Goal: Information Seeking & Learning: Learn about a topic

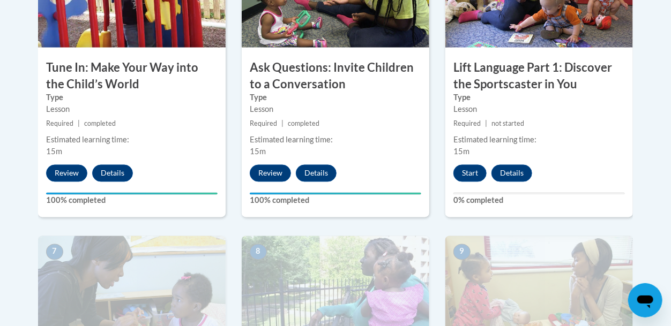
scroll to position [717, 0]
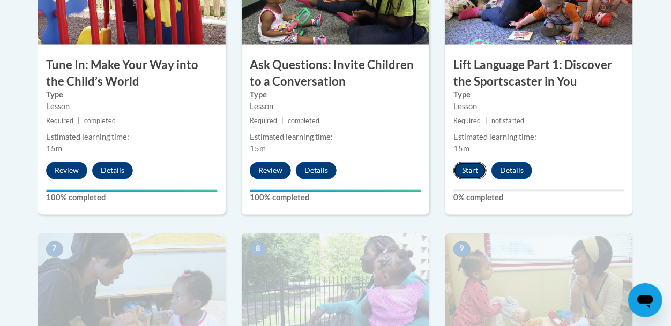
click at [472, 169] on button "Start" at bounding box center [469, 170] width 33 height 17
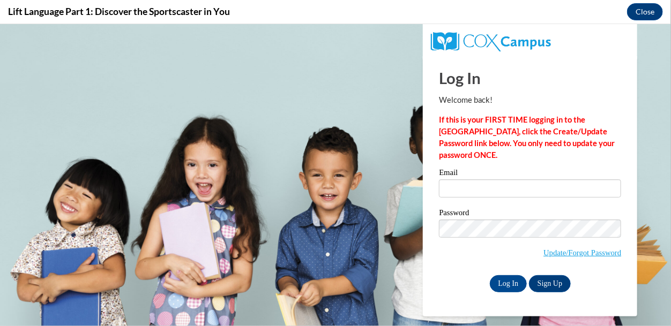
scroll to position [0, 0]
click at [479, 185] on input "Email" at bounding box center [530, 188] width 182 height 18
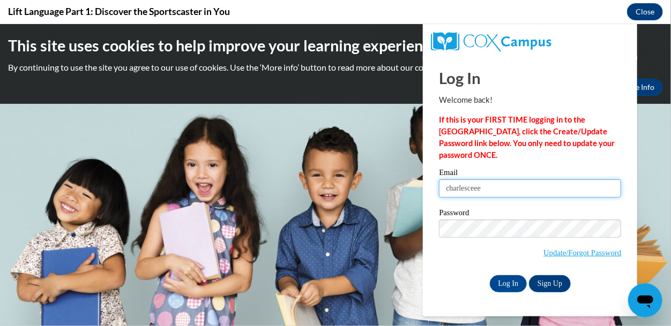
type input "charlesceee@gmail.com"
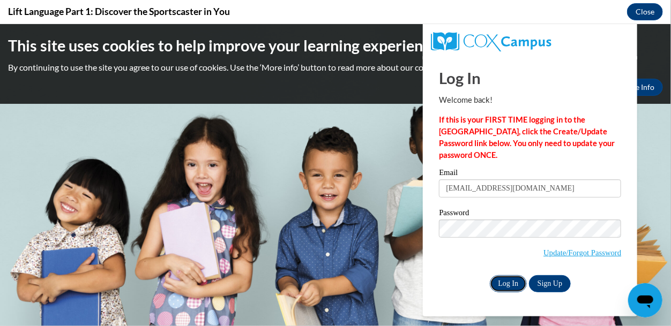
click at [502, 281] on input "Log In" at bounding box center [508, 283] width 37 height 17
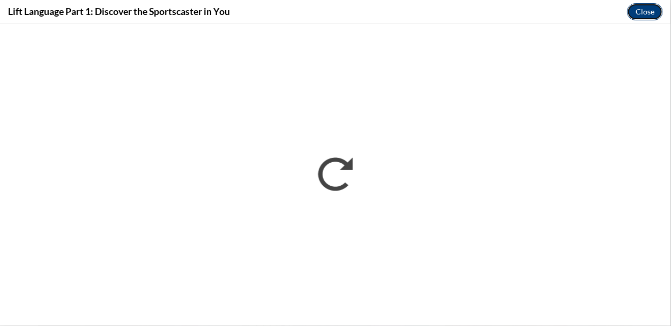
click at [642, 13] on button "Close" at bounding box center [645, 11] width 36 height 17
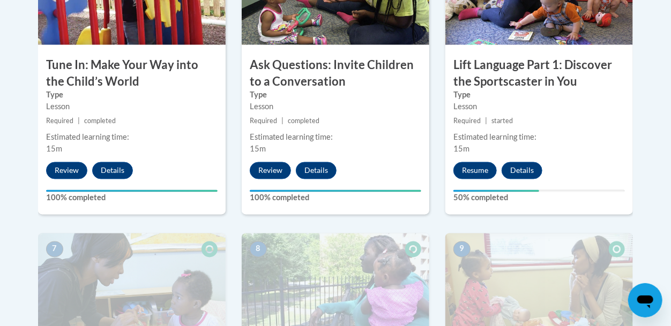
click at [483, 178] on div "6 Lift Language Part 1: Discover the Sportscaster in You Type Lesson Required |…" at bounding box center [538, 76] width 187 height 277
click at [482, 174] on button "Resume" at bounding box center [474, 170] width 43 height 17
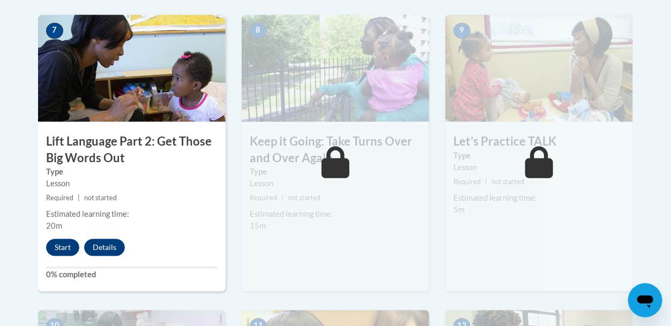
scroll to position [936, 0]
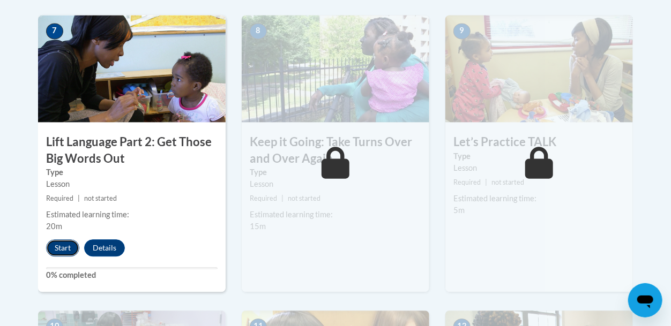
click at [57, 244] on button "Start" at bounding box center [62, 247] width 33 height 17
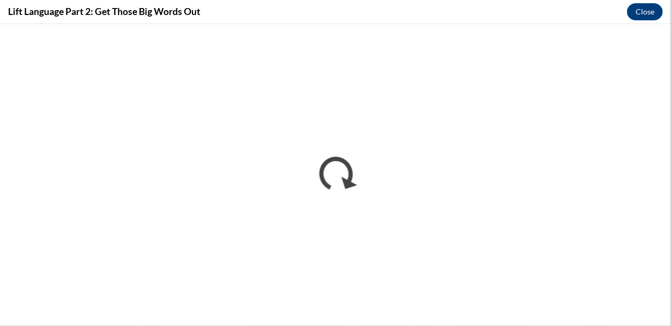
scroll to position [0, 0]
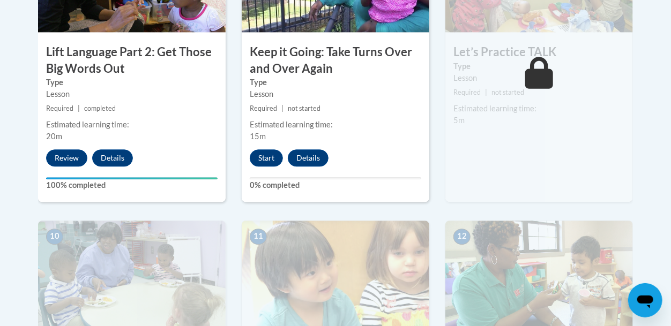
scroll to position [1028, 0]
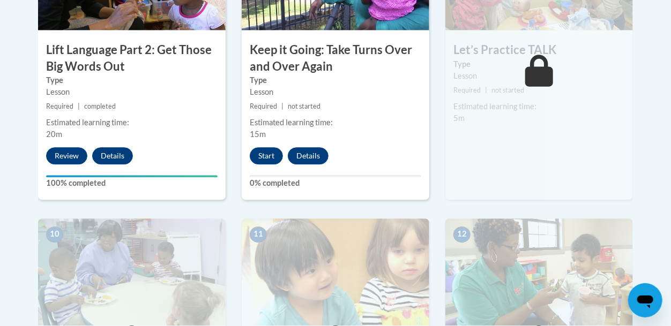
click at [268, 164] on div "8 Keep it Going: Take Turns Over and Over Again Type Lesson Required | not star…" at bounding box center [335, 61] width 187 height 277
click at [268, 160] on button "Start" at bounding box center [266, 155] width 33 height 17
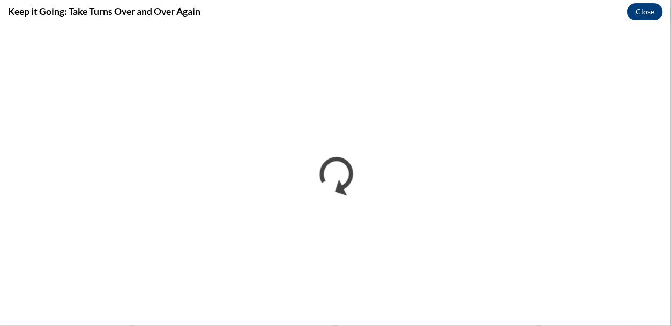
scroll to position [0, 0]
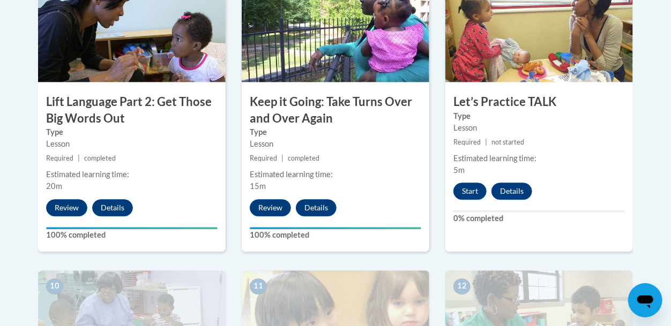
scroll to position [976, 0]
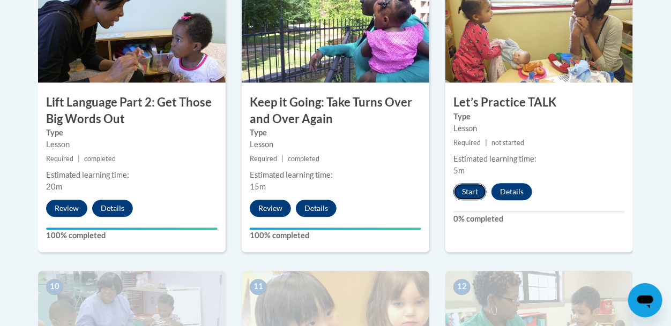
click at [469, 189] on button "Start" at bounding box center [469, 191] width 33 height 17
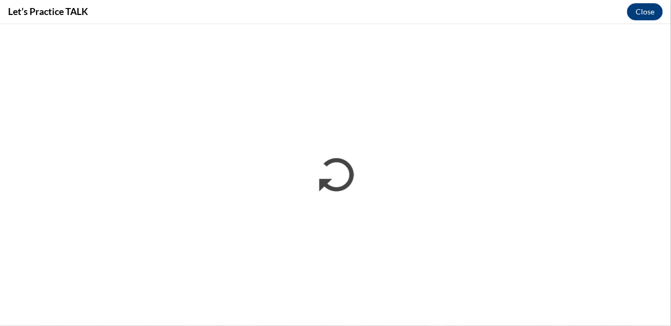
scroll to position [0, 0]
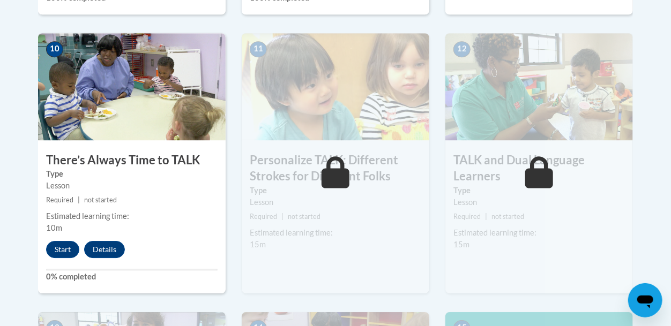
scroll to position [1213, 0]
click at [56, 246] on button "Start" at bounding box center [62, 250] width 33 height 17
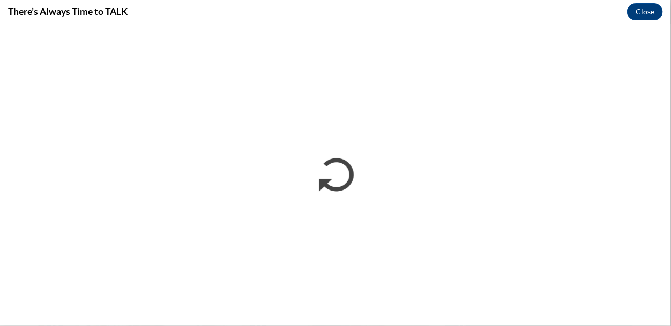
scroll to position [0, 0]
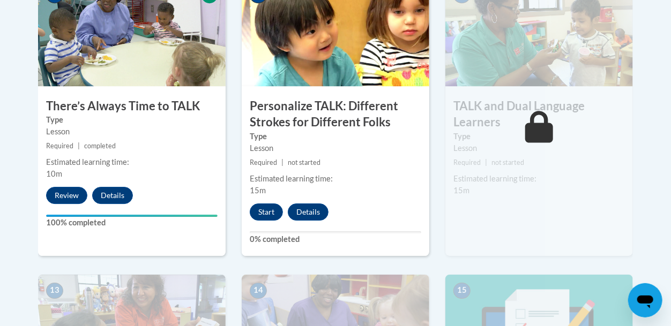
scroll to position [1273, 0]
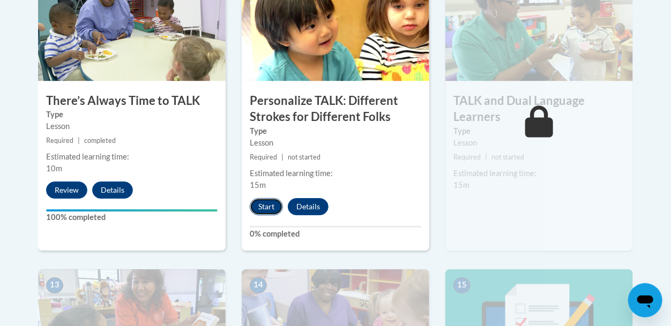
click at [273, 210] on button "Start" at bounding box center [266, 206] width 33 height 17
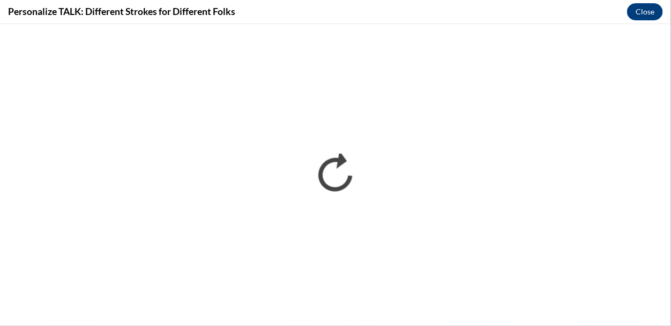
scroll to position [0, 0]
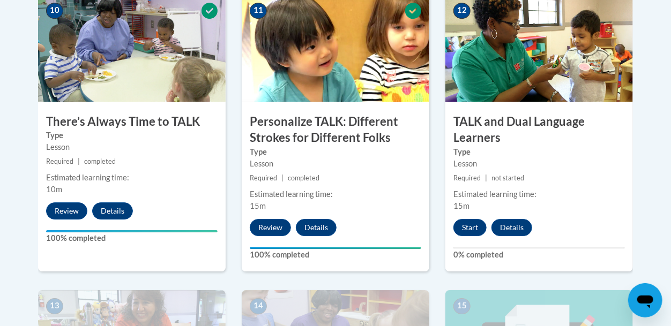
scroll to position [1245, 0]
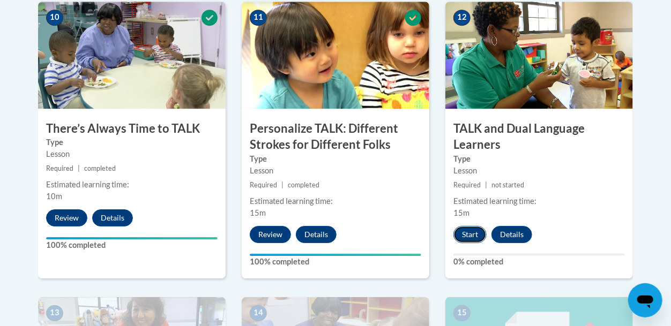
click at [477, 232] on button "Start" at bounding box center [469, 234] width 33 height 17
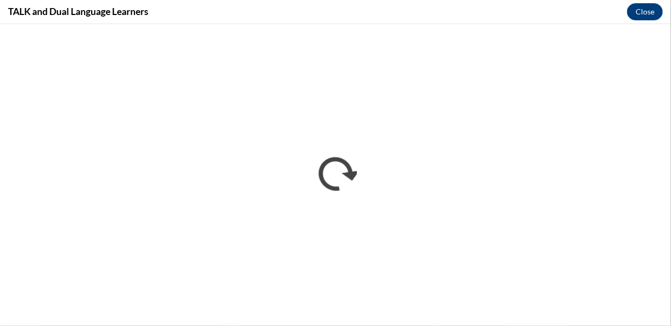
scroll to position [0, 0]
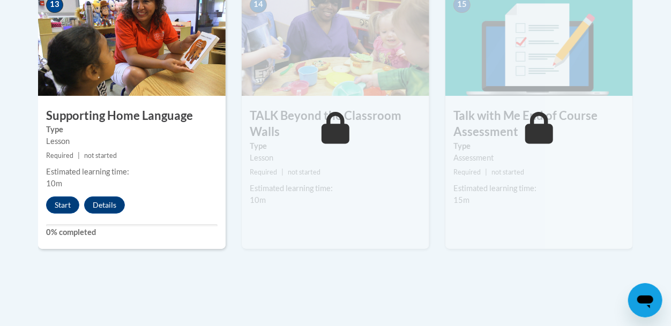
scroll to position [1558, 0]
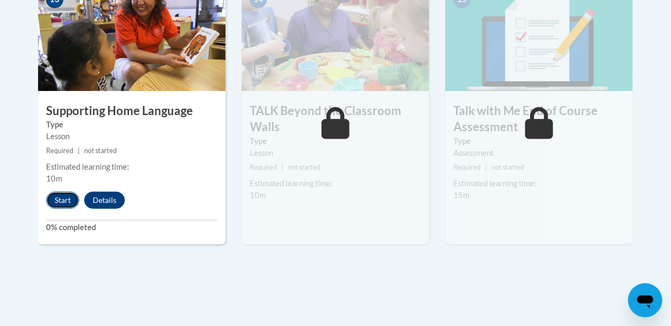
click at [57, 205] on button "Start" at bounding box center [62, 200] width 33 height 17
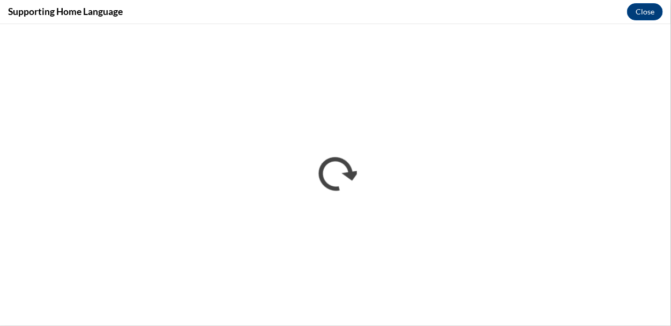
scroll to position [0, 0]
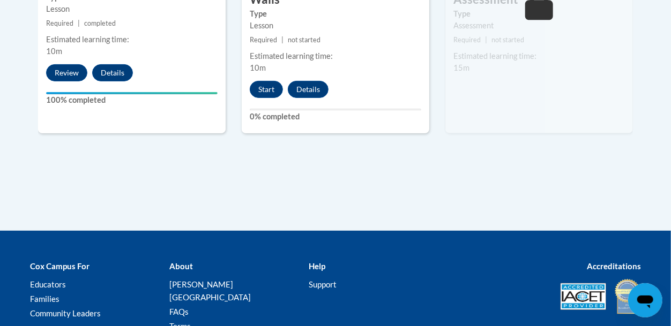
scroll to position [1690, 0]
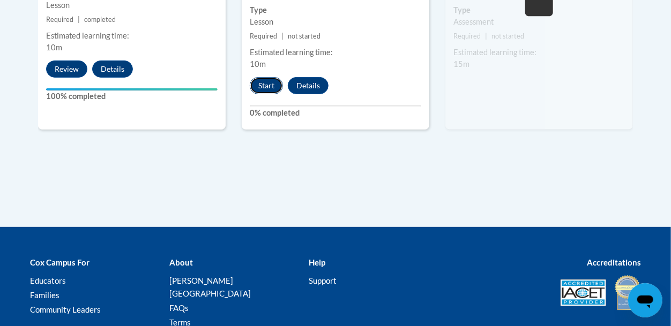
click at [279, 84] on button "Start" at bounding box center [266, 85] width 33 height 17
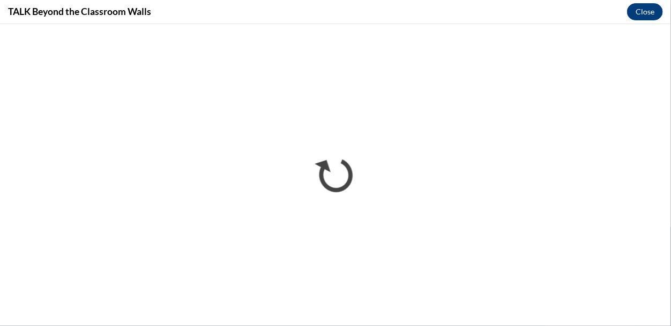
scroll to position [0, 0]
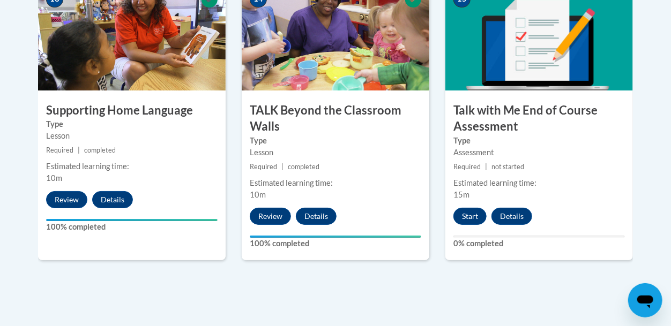
scroll to position [1559, 0]
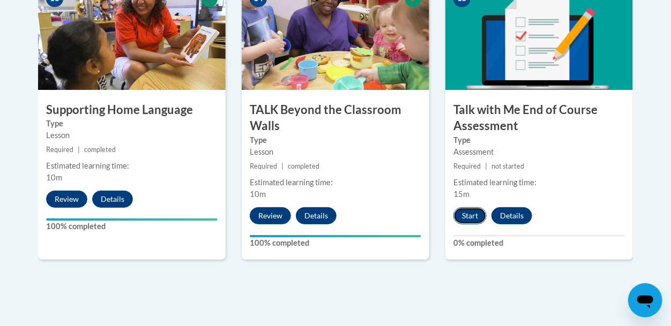
click at [474, 211] on button "Start" at bounding box center [469, 215] width 33 height 17
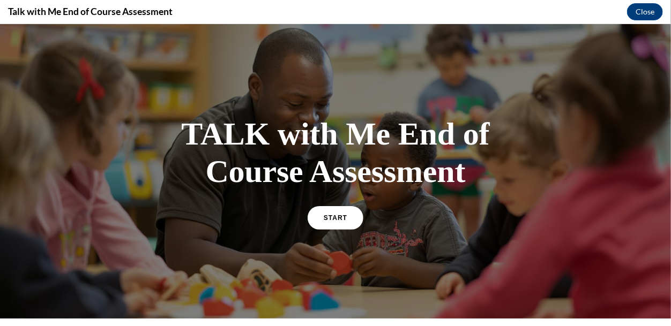
scroll to position [0, 0]
click at [341, 223] on link "START" at bounding box center [335, 217] width 58 height 25
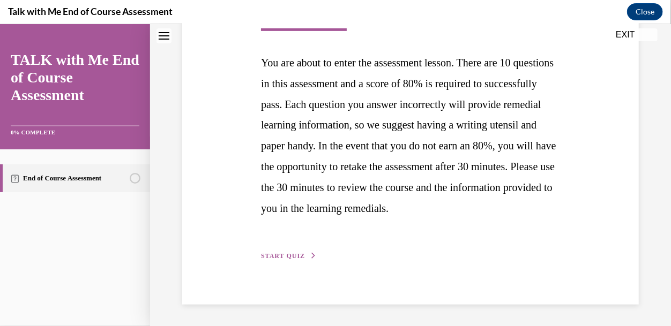
scroll to position [229, 0]
click at [294, 254] on span "START QUIZ" at bounding box center [283, 255] width 44 height 7
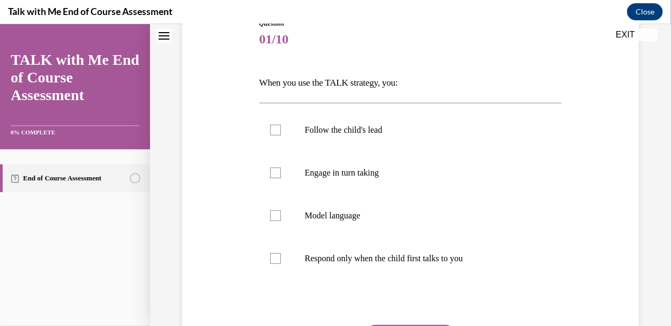
scroll to position [137, 0]
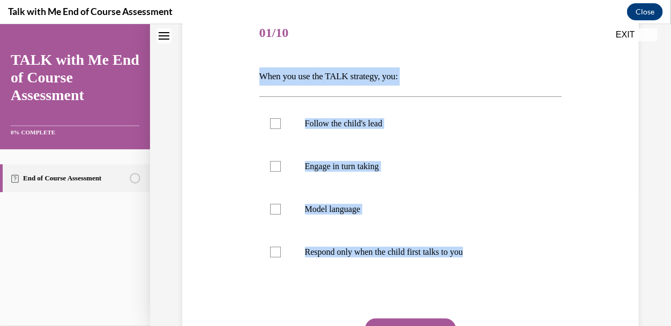
drag, startPoint x: 251, startPoint y: 76, endPoint x: 471, endPoint y: 282, distance: 301.7
click at [471, 282] on div "Question 01/10 When you use the TALK strategy, you: Follow the child's lead Eng…" at bounding box center [410, 193] width 462 height 426
click at [280, 118] on div at bounding box center [275, 123] width 11 height 11
click at [280, 118] on input "Follow the child's lead" at bounding box center [275, 123] width 11 height 11
checkbox input "true"
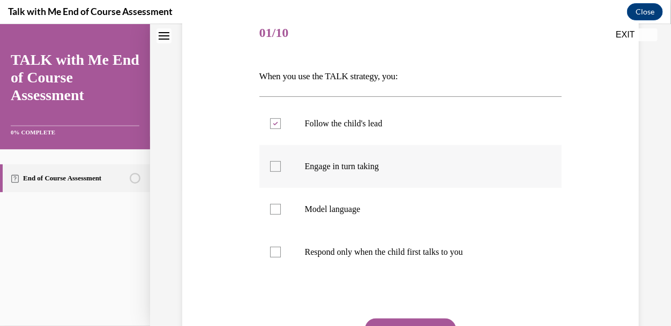
click at [341, 175] on label "Engage in turn taking" at bounding box center [410, 166] width 303 height 43
click at [281, 171] on input "Engage in turn taking" at bounding box center [275, 166] width 11 height 11
checkbox input "true"
click at [314, 204] on p "Model language" at bounding box center [420, 209] width 230 height 11
click at [281, 204] on input "Model language" at bounding box center [275, 209] width 11 height 11
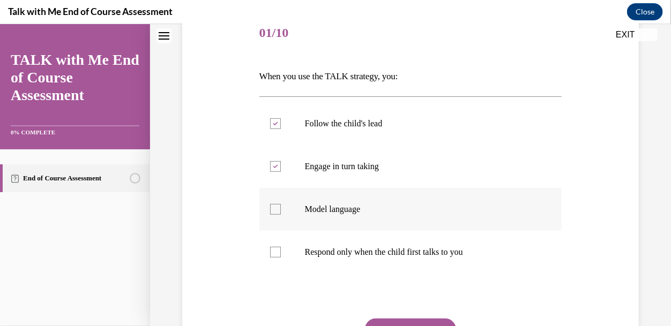
checkbox input "true"
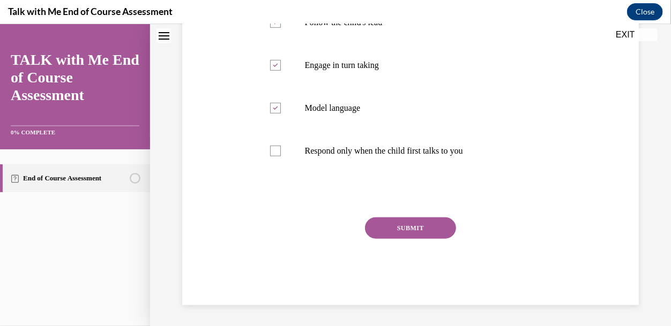
click at [370, 230] on button "SUBMIT" at bounding box center [410, 227] width 91 height 21
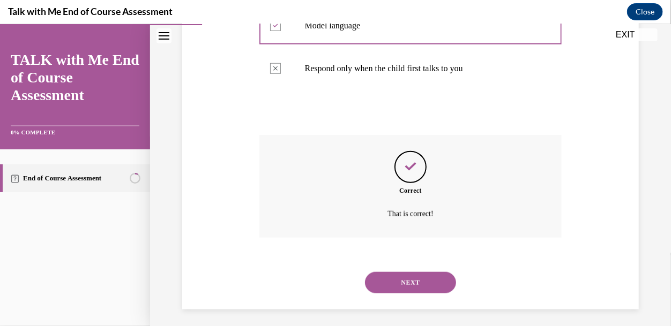
scroll to position [325, 0]
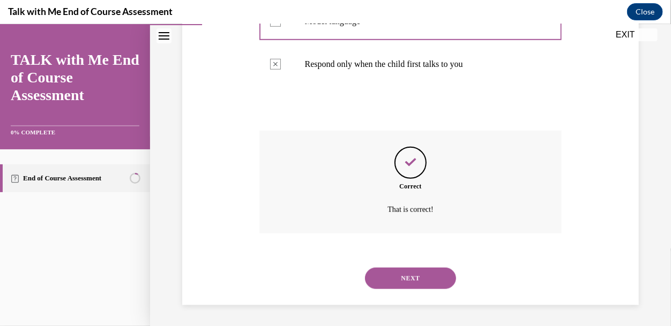
click at [369, 270] on button "NEXT" at bounding box center [410, 277] width 91 height 21
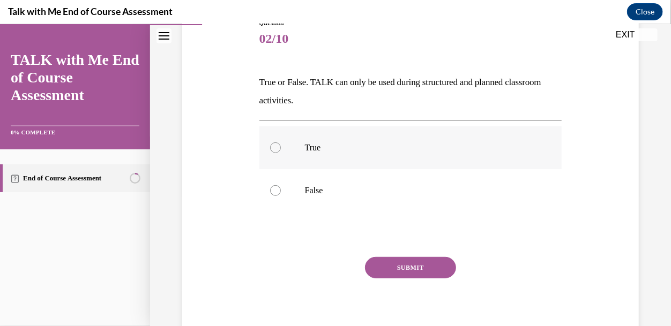
scroll to position [136, 0]
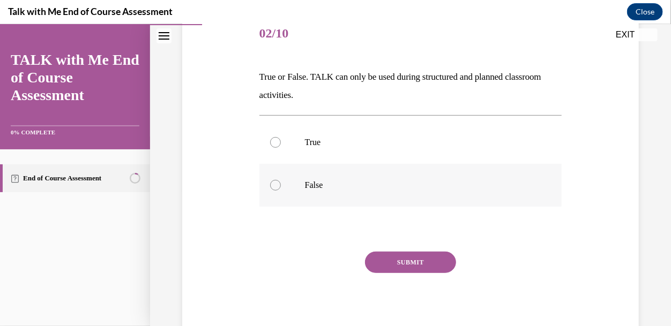
click at [305, 185] on p "False" at bounding box center [420, 184] width 230 height 11
click at [281, 185] on input "False" at bounding box center [275, 184] width 11 height 11
radio input "true"
click at [407, 258] on button "SUBMIT" at bounding box center [410, 261] width 91 height 21
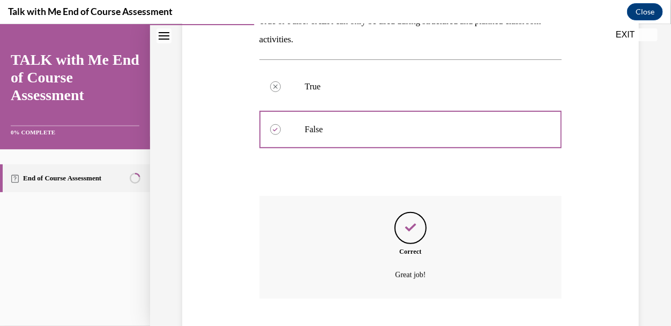
scroll to position [257, 0]
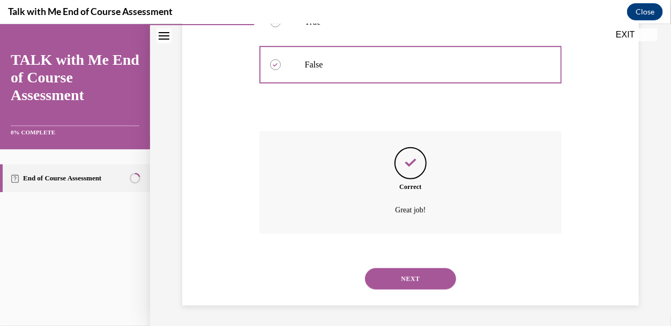
click at [391, 273] on button "NEXT" at bounding box center [410, 278] width 91 height 21
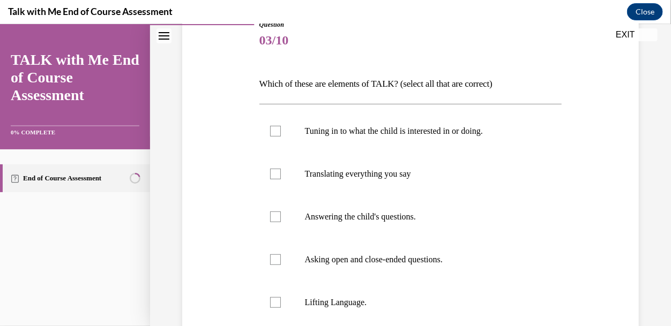
scroll to position [155, 0]
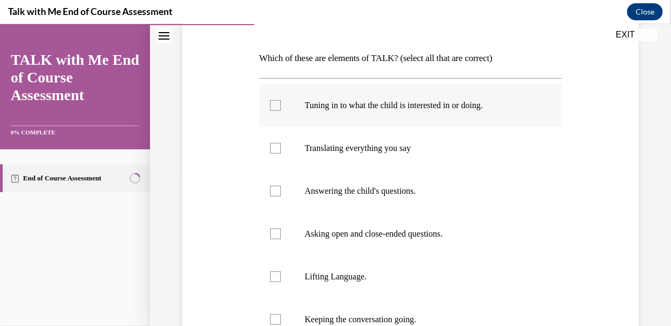
click at [340, 106] on p "Tuning in to what the child is interested in or doing." at bounding box center [420, 105] width 230 height 11
click at [281, 106] on input "Tuning in to what the child is interested in or doing." at bounding box center [275, 105] width 11 height 11
checkbox input "true"
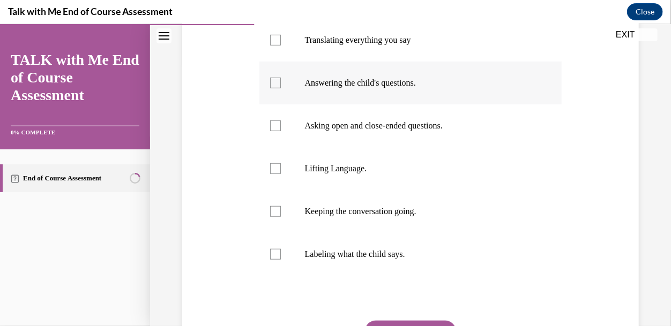
scroll to position [277, 0]
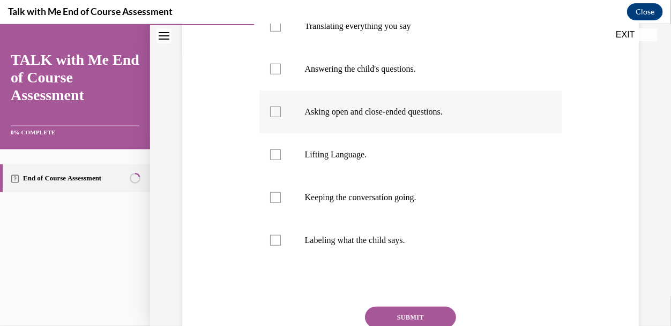
click at [319, 123] on label "Asking open and close-ended questions." at bounding box center [410, 111] width 303 height 43
click at [281, 117] on input "Asking open and close-ended questions." at bounding box center [275, 111] width 11 height 11
checkbox input "true"
click at [292, 158] on label "Lifting Language." at bounding box center [410, 154] width 303 height 43
click at [281, 158] on input "Lifting Language." at bounding box center [275, 154] width 11 height 11
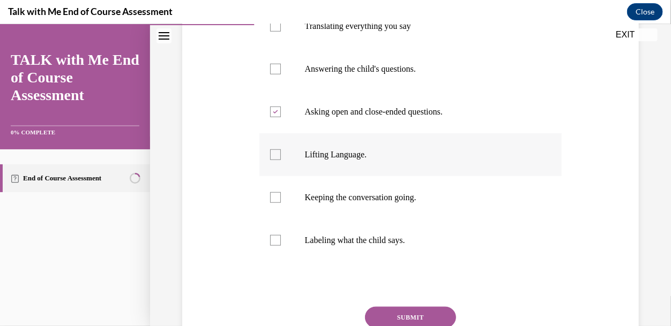
checkbox input "true"
click at [363, 204] on label "Keeping the conversation going." at bounding box center [410, 197] width 303 height 43
click at [281, 202] on input "Keeping the conversation going." at bounding box center [275, 197] width 11 height 11
checkbox input "true"
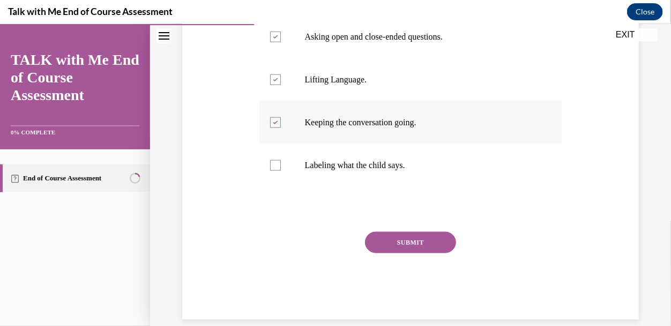
scroll to position [366, 0]
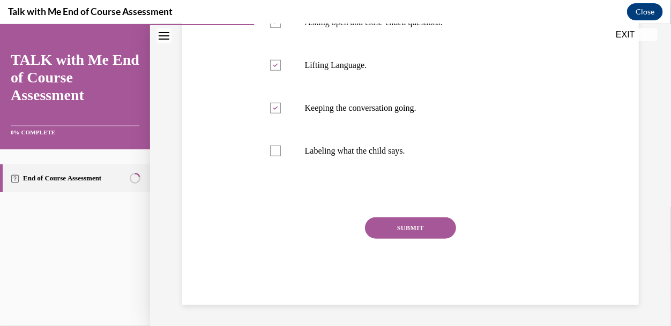
click at [402, 230] on button "SUBMIT" at bounding box center [410, 227] width 91 height 21
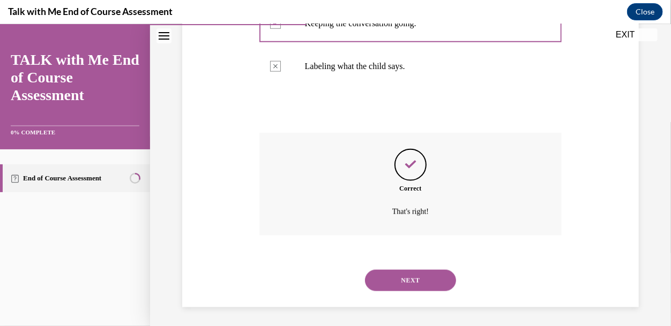
scroll to position [453, 0]
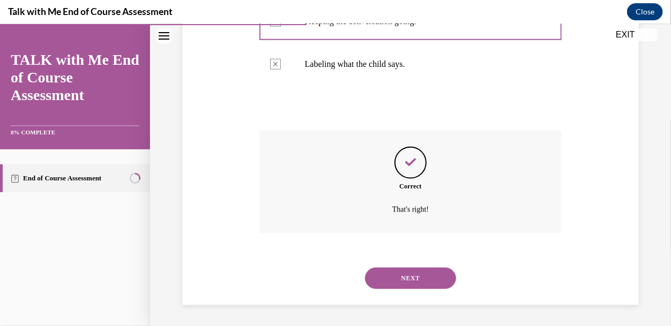
click at [416, 277] on button "NEXT" at bounding box center [410, 277] width 91 height 21
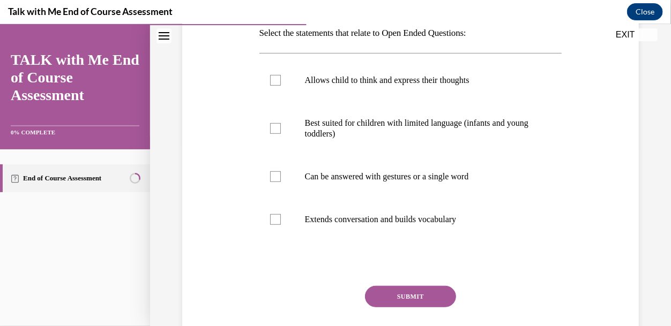
scroll to position [184, 0]
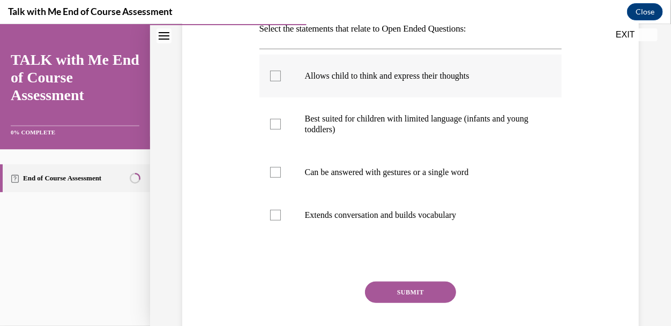
click at [306, 84] on label "Allows child to think and express their thoughts" at bounding box center [410, 75] width 303 height 43
click at [281, 81] on input "Allows child to think and express their thoughts" at bounding box center [275, 75] width 11 height 11
checkbox input "true"
click at [354, 219] on p "Extends conversation and builds vocabulary" at bounding box center [420, 214] width 230 height 11
click at [281, 219] on input "Extends conversation and builds vocabulary" at bounding box center [275, 214] width 11 height 11
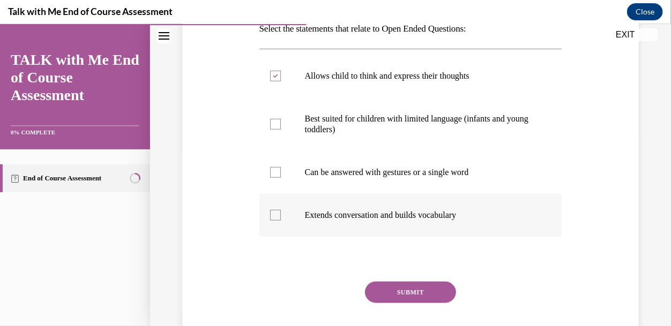
checkbox input "true"
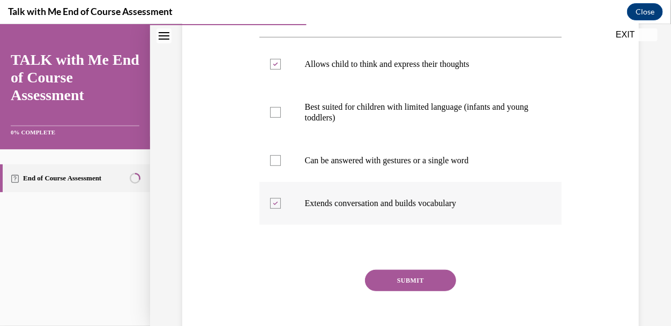
scroll to position [235, 0]
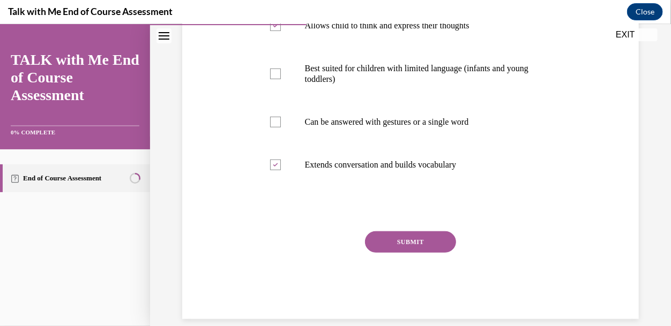
click at [385, 236] on button "SUBMIT" at bounding box center [410, 241] width 91 height 21
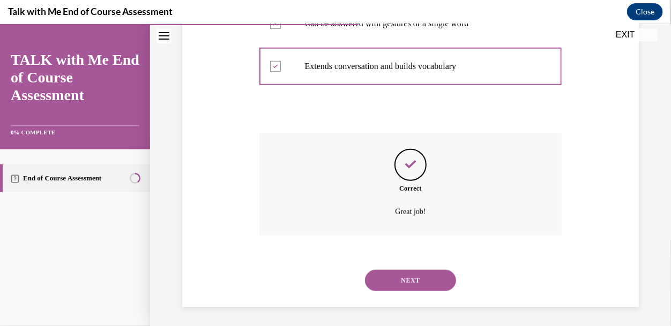
scroll to position [335, 0]
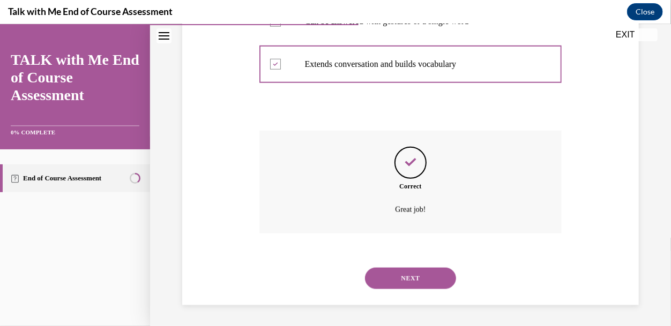
click at [390, 273] on button "NEXT" at bounding box center [410, 277] width 91 height 21
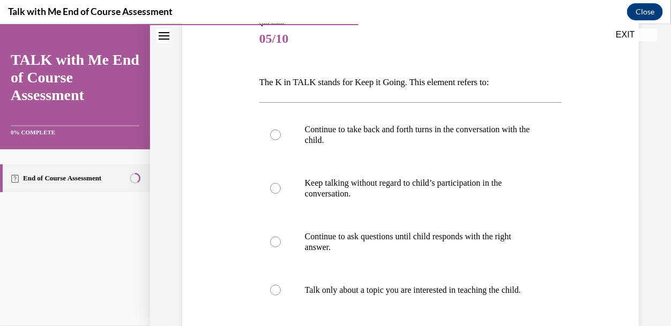
scroll to position [135, 0]
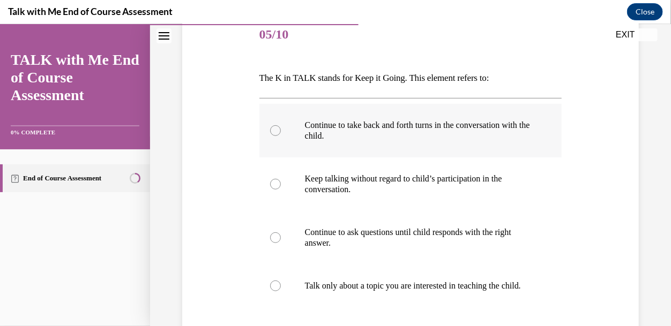
click at [321, 132] on p "Continue to take back and forth turns in the conversation with the child." at bounding box center [420, 129] width 230 height 21
click at [281, 132] on input "Continue to take back and forth turns in the conversation with the child." at bounding box center [275, 130] width 11 height 11
radio input "true"
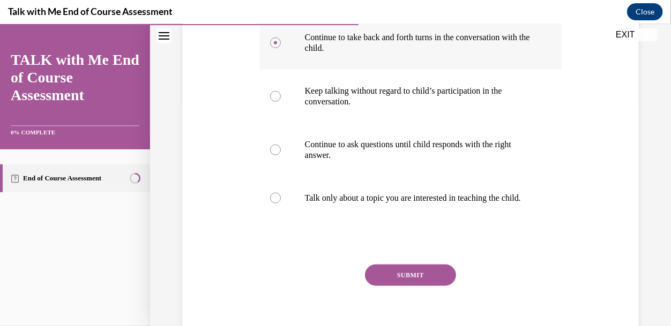
scroll to position [281, 0]
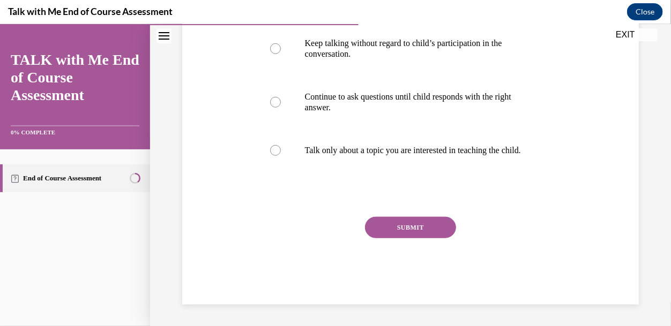
click at [387, 217] on button "SUBMIT" at bounding box center [410, 226] width 91 height 21
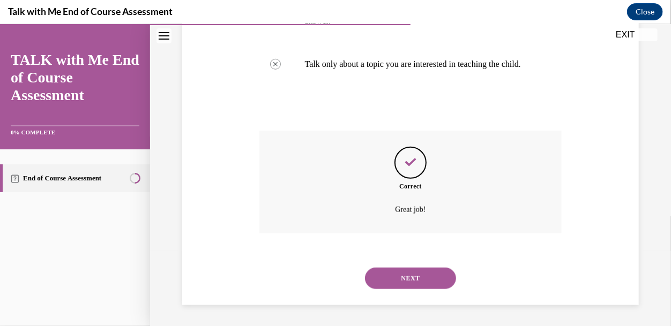
scroll to position [367, 0]
click at [404, 274] on button "NEXT" at bounding box center [410, 277] width 91 height 21
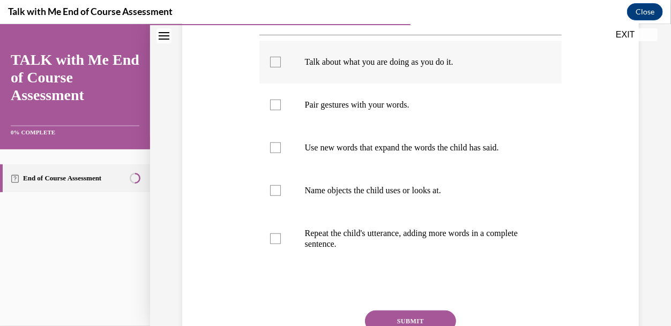
scroll to position [235, 0]
click at [346, 70] on label "Talk about what you are doing as you do it." at bounding box center [410, 61] width 303 height 43
click at [281, 66] on input "Talk about what you are doing as you do it." at bounding box center [275, 61] width 11 height 11
checkbox input "true"
click at [334, 115] on label "Pair gestures with your words." at bounding box center [410, 103] width 303 height 43
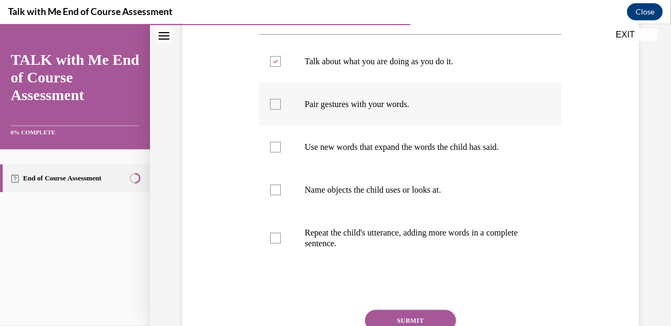
click at [281, 109] on input "Pair gestures with your words." at bounding box center [275, 104] width 11 height 11
checkbox input "true"
click at [372, 189] on p "Name objects the child uses or looks at." at bounding box center [420, 189] width 230 height 11
click at [281, 189] on input "Name objects the child uses or looks at." at bounding box center [275, 189] width 11 height 11
checkbox input "true"
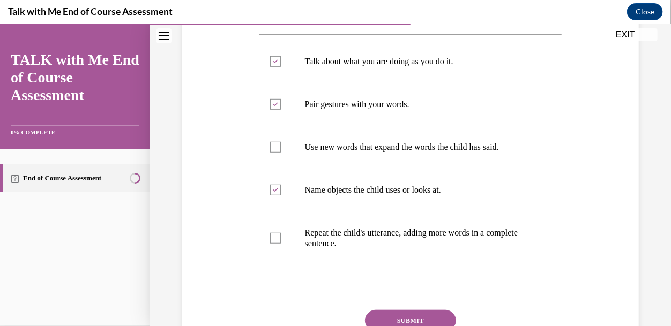
click at [393, 315] on button "SUBMIT" at bounding box center [410, 320] width 91 height 21
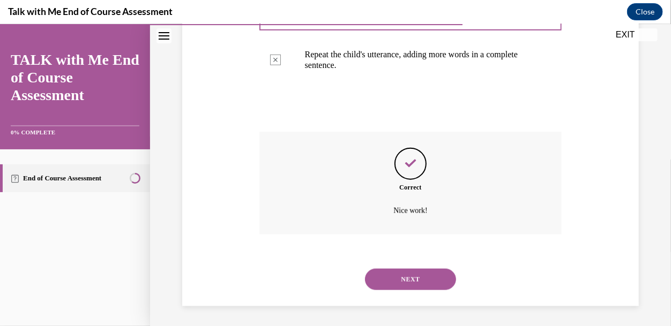
scroll to position [414, 0]
click at [378, 260] on div "NEXT" at bounding box center [410, 278] width 303 height 43
click at [387, 277] on button "NEXT" at bounding box center [410, 278] width 91 height 21
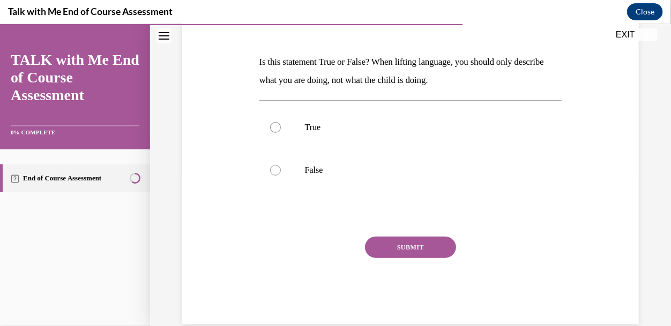
scroll to position [155, 0]
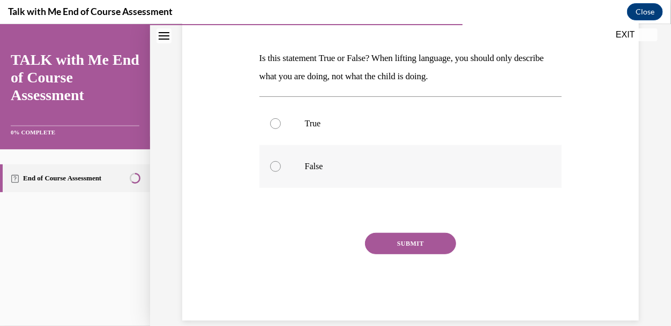
click at [326, 175] on label "False" at bounding box center [410, 166] width 303 height 43
click at [281, 171] on input "False" at bounding box center [275, 166] width 11 height 11
radio input "true"
click at [430, 253] on button "SUBMIT" at bounding box center [410, 242] width 91 height 21
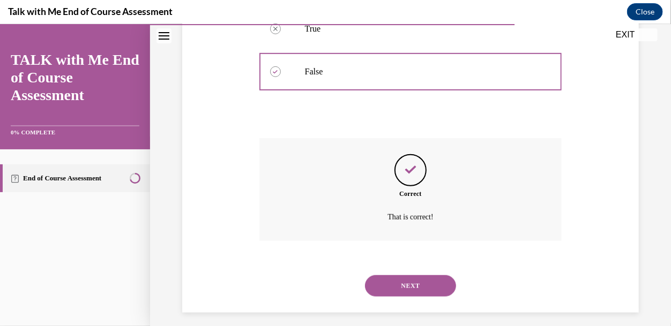
scroll to position [257, 0]
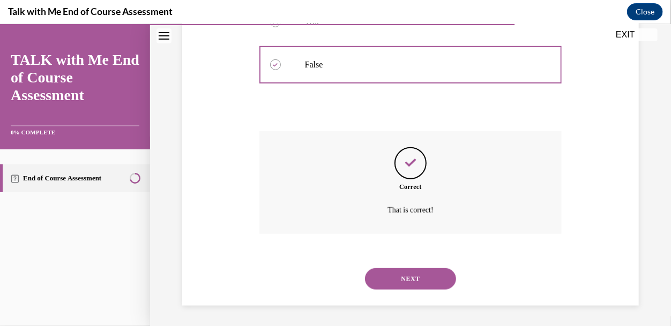
click at [417, 277] on button "NEXT" at bounding box center [410, 278] width 91 height 21
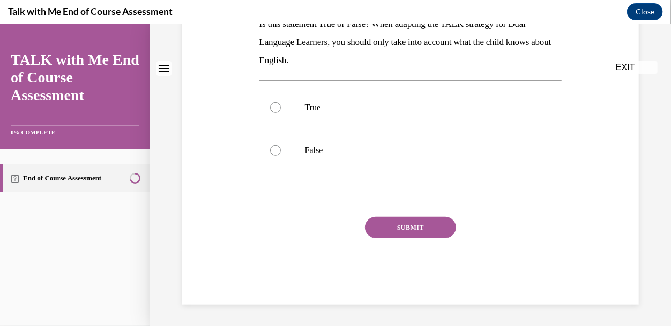
scroll to position [0, 0]
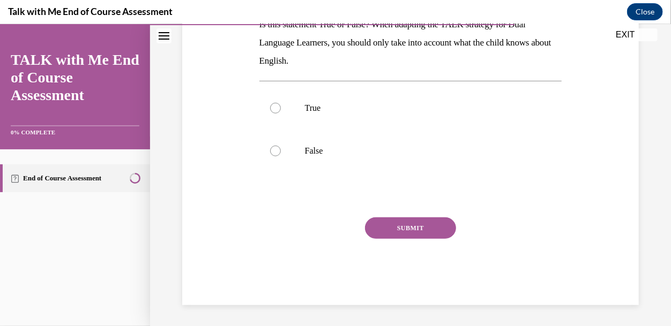
click at [335, 160] on label "False" at bounding box center [410, 150] width 303 height 43
click at [281, 156] on input "False" at bounding box center [275, 150] width 11 height 11
radio input "true"
click at [397, 234] on button "SUBMIT" at bounding box center [410, 227] width 91 height 21
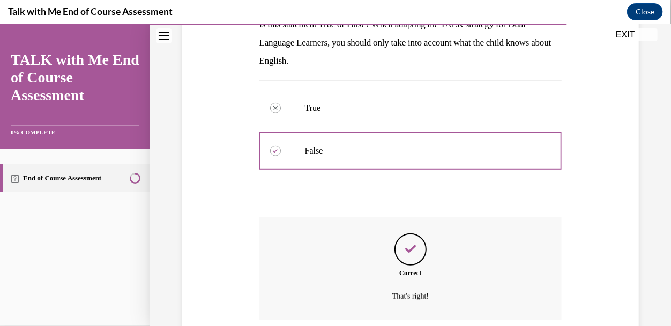
scroll to position [275, 0]
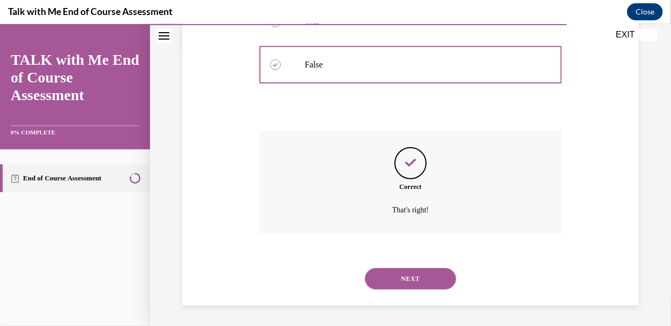
click at [406, 271] on button "NEXT" at bounding box center [410, 278] width 91 height 21
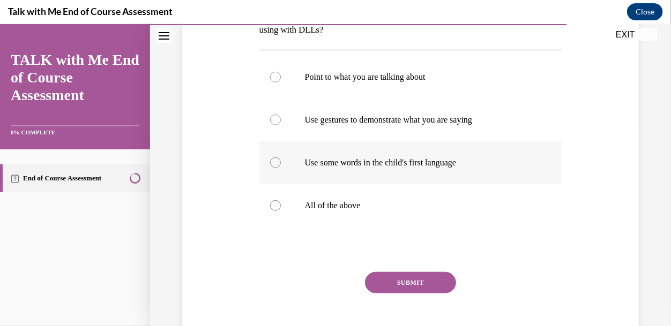
scroll to position [218, 0]
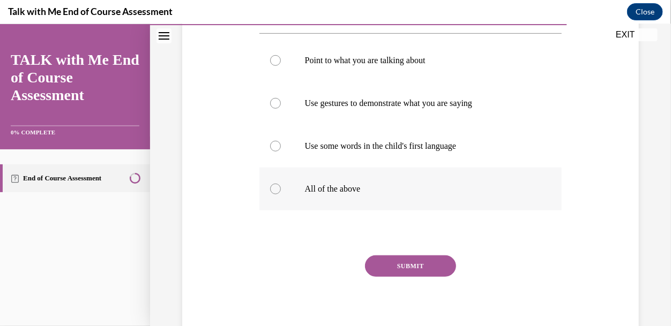
click at [332, 186] on p "All of the above" at bounding box center [420, 188] width 230 height 11
click at [281, 186] on input "All of the above" at bounding box center [275, 188] width 11 height 11
radio input "true"
click at [414, 269] on button "SUBMIT" at bounding box center [410, 265] width 91 height 21
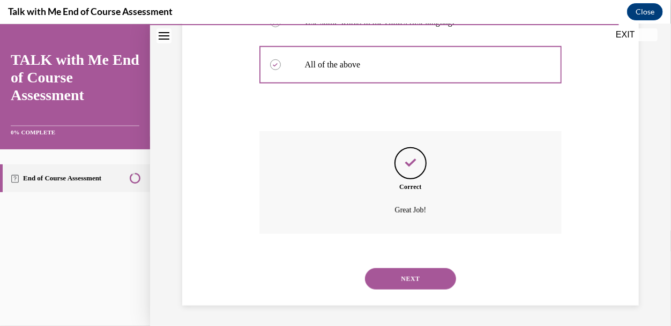
scroll to position [343, 0]
click at [423, 268] on button "NEXT" at bounding box center [410, 277] width 91 height 21
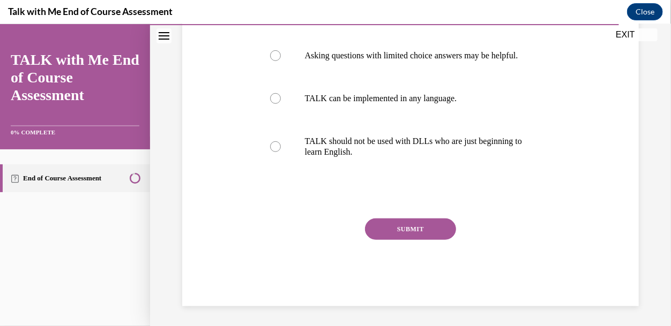
scroll to position [267, 0]
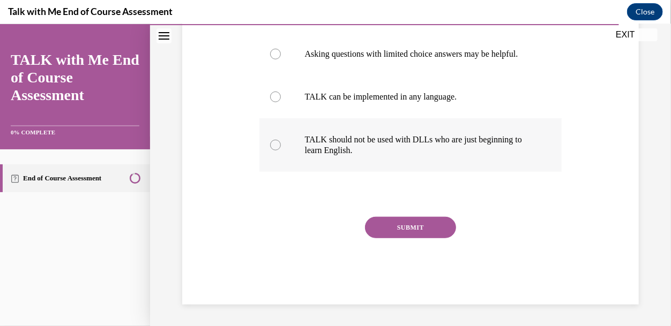
click at [364, 164] on label "TALK should not be used with DLLs who are just beginning to learn English." at bounding box center [410, 145] width 303 height 54
click at [281, 150] on input "TALK should not be used with DLLs who are just beginning to learn English." at bounding box center [275, 144] width 11 height 11
radio input "true"
click at [403, 214] on div "Question 10/10 Which of these is not true about implementing TALK with dual lan…" at bounding box center [410, 101] width 303 height 405
click at [407, 219] on button "SUBMIT" at bounding box center [410, 226] width 91 height 21
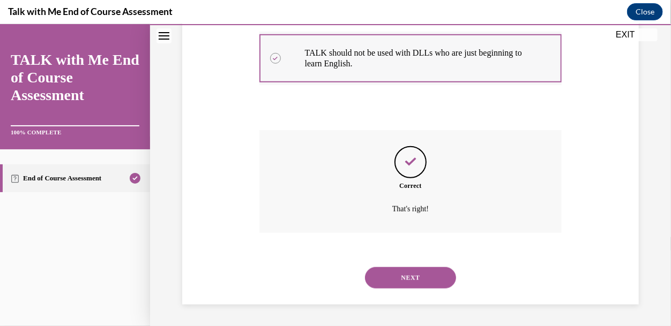
scroll to position [354, 0]
click at [377, 261] on div "NEXT" at bounding box center [410, 277] width 303 height 43
click at [384, 275] on button "NEXT" at bounding box center [410, 277] width 91 height 21
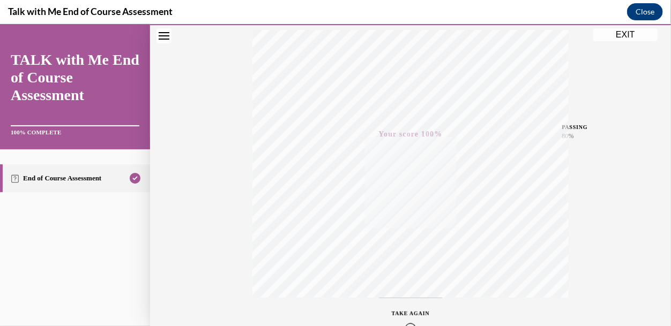
scroll to position [246, 0]
click at [598, 36] on button "EXIT" at bounding box center [625, 34] width 64 height 13
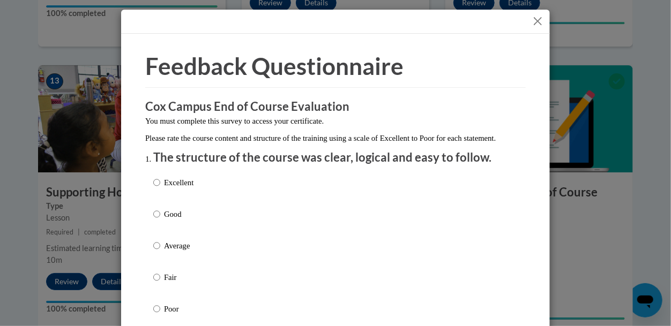
scroll to position [43, 0]
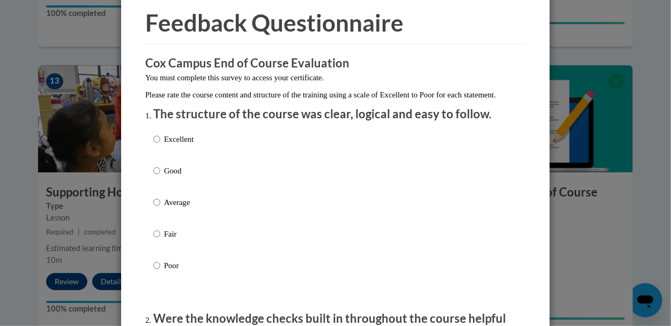
click at [190, 145] on p "Excellent" at bounding box center [178, 139] width 29 height 12
click at [160, 145] on input "Excellent" at bounding box center [156, 139] width 7 height 12
radio input "true"
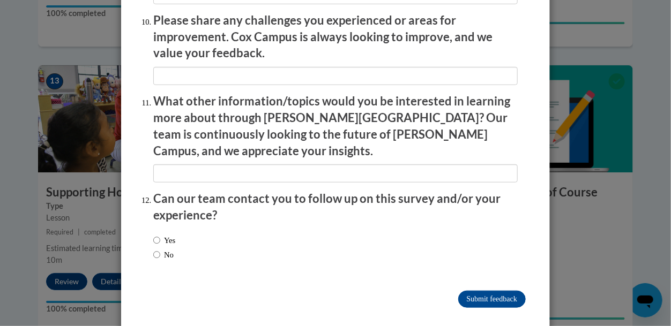
scroll to position [1889, 0]
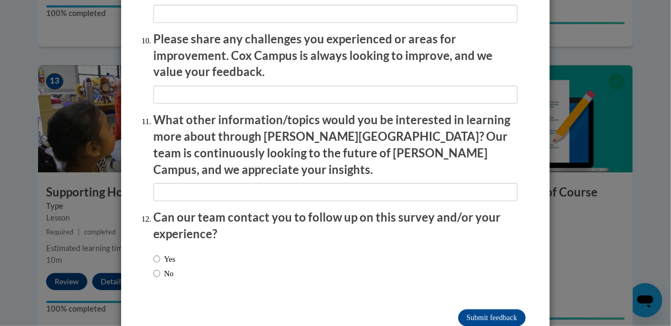
click at [229, 228] on li "Can our team contact you to follow up on this survey and/or your experience? Ye…" at bounding box center [335, 248] width 364 height 79
click at [171, 248] on div "Yes No" at bounding box center [164, 266] width 22 height 37
click at [172, 253] on label "Yes" at bounding box center [164, 259] width 22 height 12
click at [160, 253] on input "Yes" at bounding box center [156, 259] width 7 height 12
radio input "true"
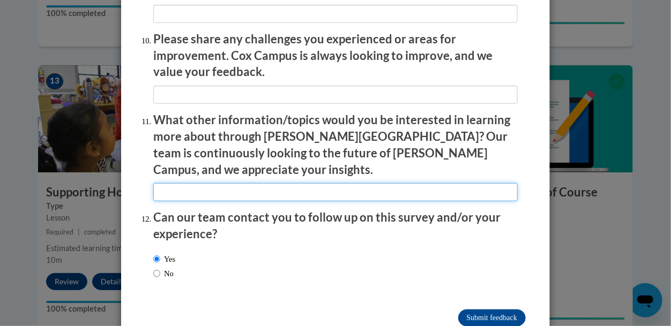
click at [200, 183] on input "textbox" at bounding box center [335, 192] width 364 height 18
type input "v"
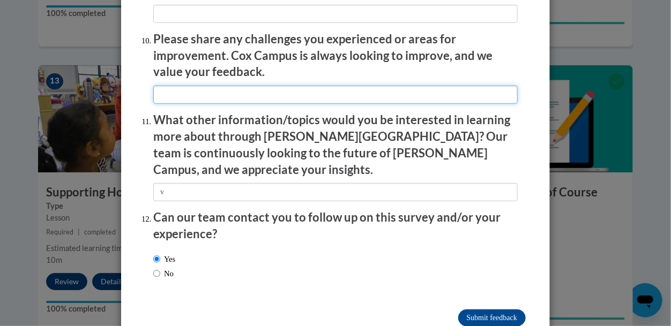
click at [181, 97] on input "textbox" at bounding box center [335, 95] width 364 height 18
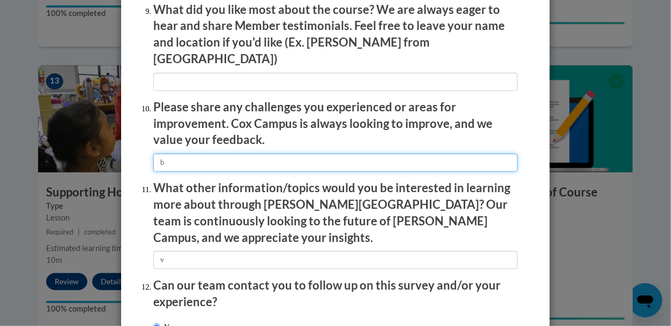
type input "b"
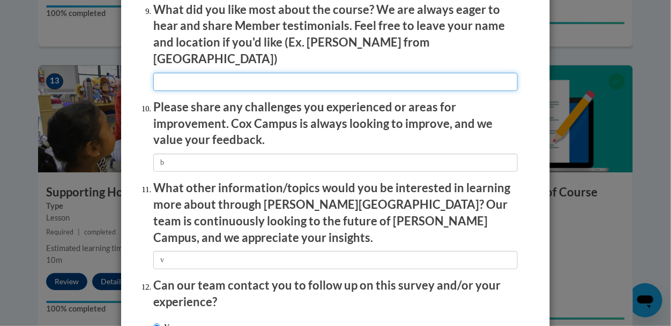
click at [176, 78] on input "textbox" at bounding box center [335, 82] width 364 height 18
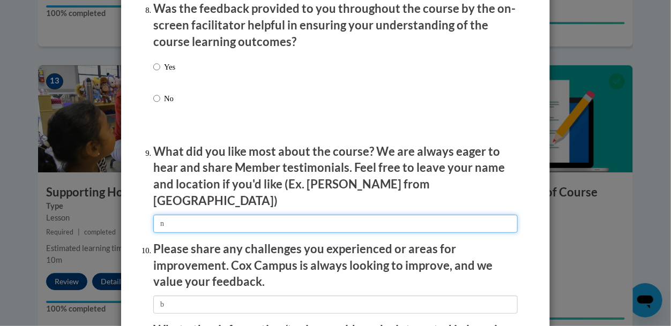
scroll to position [1667, 0]
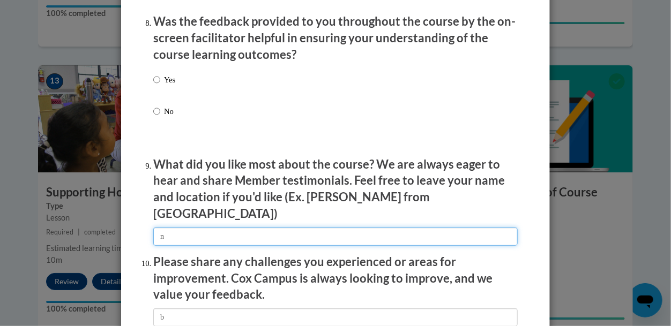
type input "n"
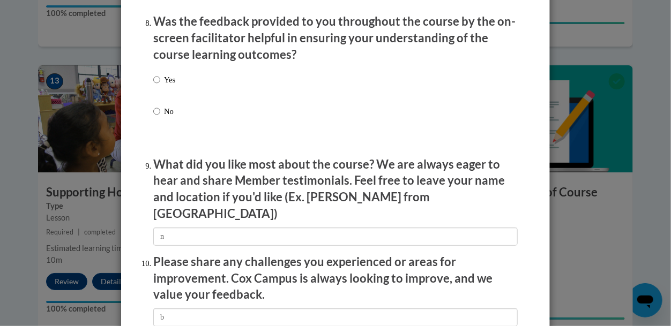
click at [163, 95] on label "Yes" at bounding box center [164, 88] width 22 height 29
click at [160, 86] on input "Yes" at bounding box center [156, 80] width 7 height 12
radio input "true"
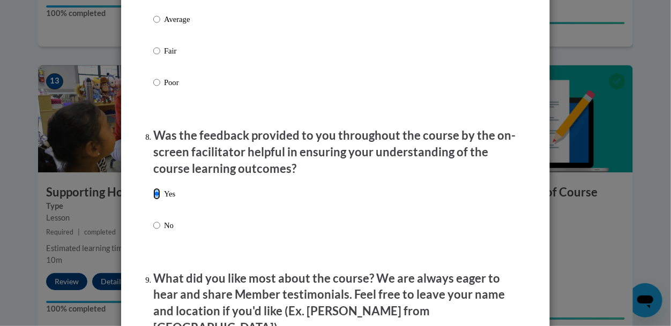
scroll to position [1498, 0]
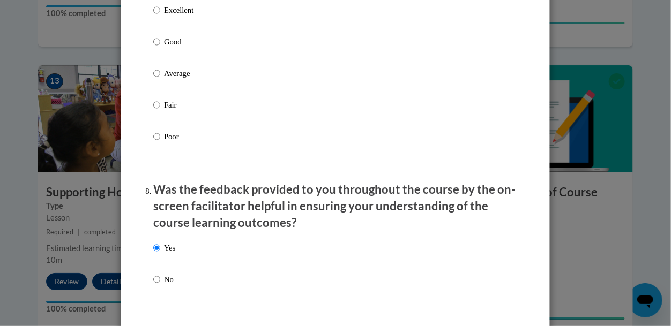
click at [168, 79] on p "Average" at bounding box center [178, 73] width 29 height 12
click at [160, 79] on input "Average" at bounding box center [156, 73] width 7 height 12
radio input "true"
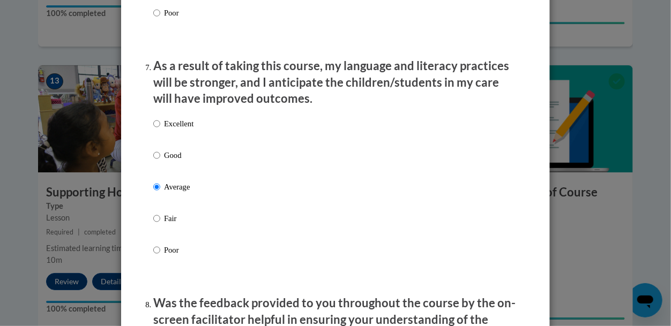
click at [178, 130] on p "Excellent" at bounding box center [178, 124] width 29 height 12
click at [160, 130] on input "Excellent" at bounding box center [156, 124] width 7 height 12
radio input "true"
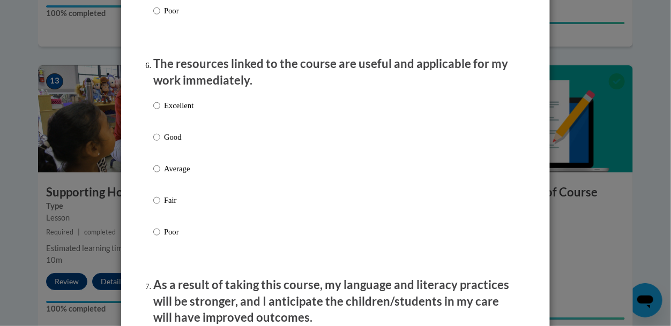
click at [173, 124] on label "Excellent" at bounding box center [173, 114] width 40 height 29
click at [160, 111] on input "Excellent" at bounding box center [156, 106] width 7 height 12
radio input "true"
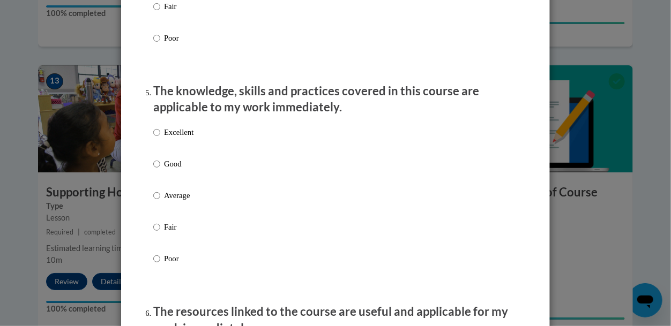
scroll to position [910, 0]
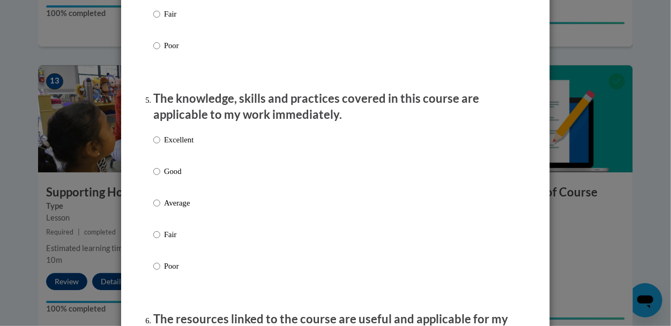
click at [183, 146] on p "Excellent" at bounding box center [178, 140] width 29 height 12
click at [160, 146] on input "Excellent" at bounding box center [156, 140] width 7 height 12
radio input "true"
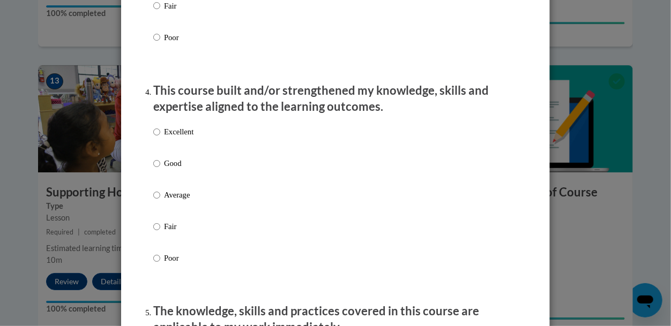
click at [175, 138] on p "Excellent" at bounding box center [178, 132] width 29 height 12
click at [160, 138] on input "Excellent" at bounding box center [156, 132] width 7 height 12
radio input "true"
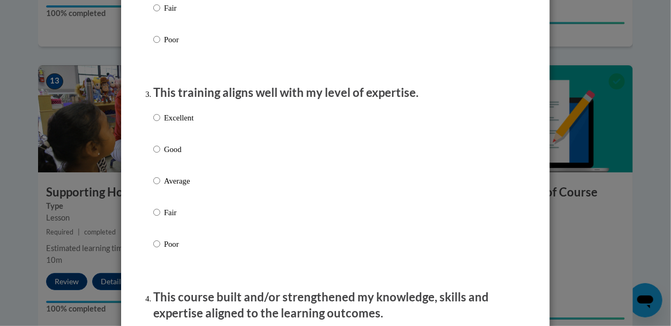
scroll to position [489, 0]
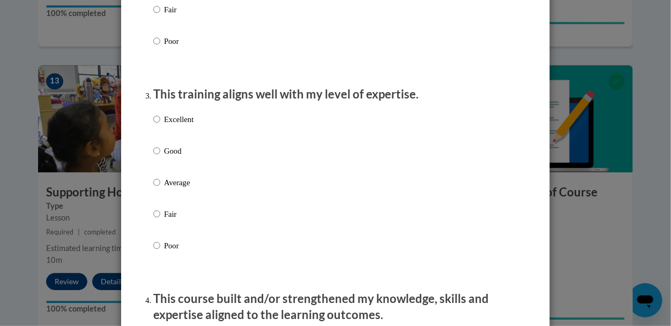
click at [168, 125] on p "Excellent" at bounding box center [178, 120] width 29 height 12
click at [160, 125] on input "Excellent" at bounding box center [156, 120] width 7 height 12
radio input "true"
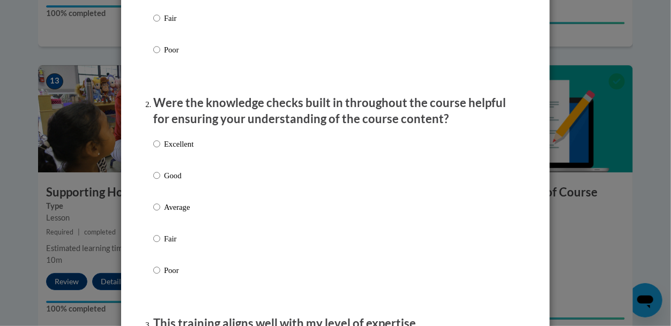
click at [176, 150] on p "Excellent" at bounding box center [178, 144] width 29 height 12
click at [160, 150] on input "Excellent" at bounding box center [156, 144] width 7 height 12
radio input "true"
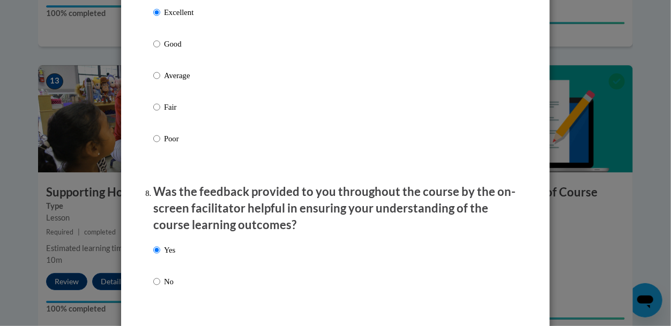
scroll to position [1908, 0]
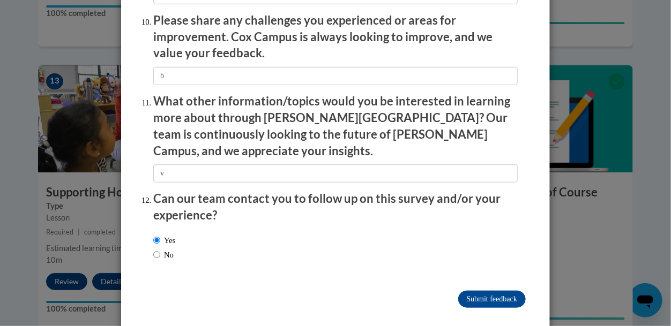
click at [499, 291] on input "Submit feedback" at bounding box center [491, 299] width 67 height 17
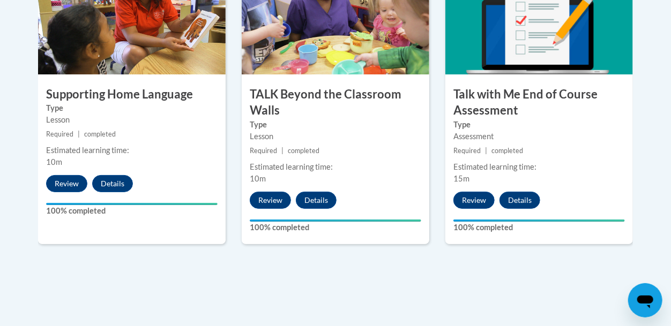
scroll to position [1766, 0]
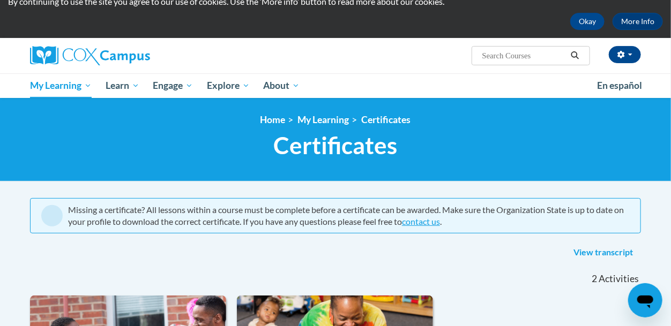
scroll to position [41, 0]
